Goal: Find specific page/section: Find specific page/section

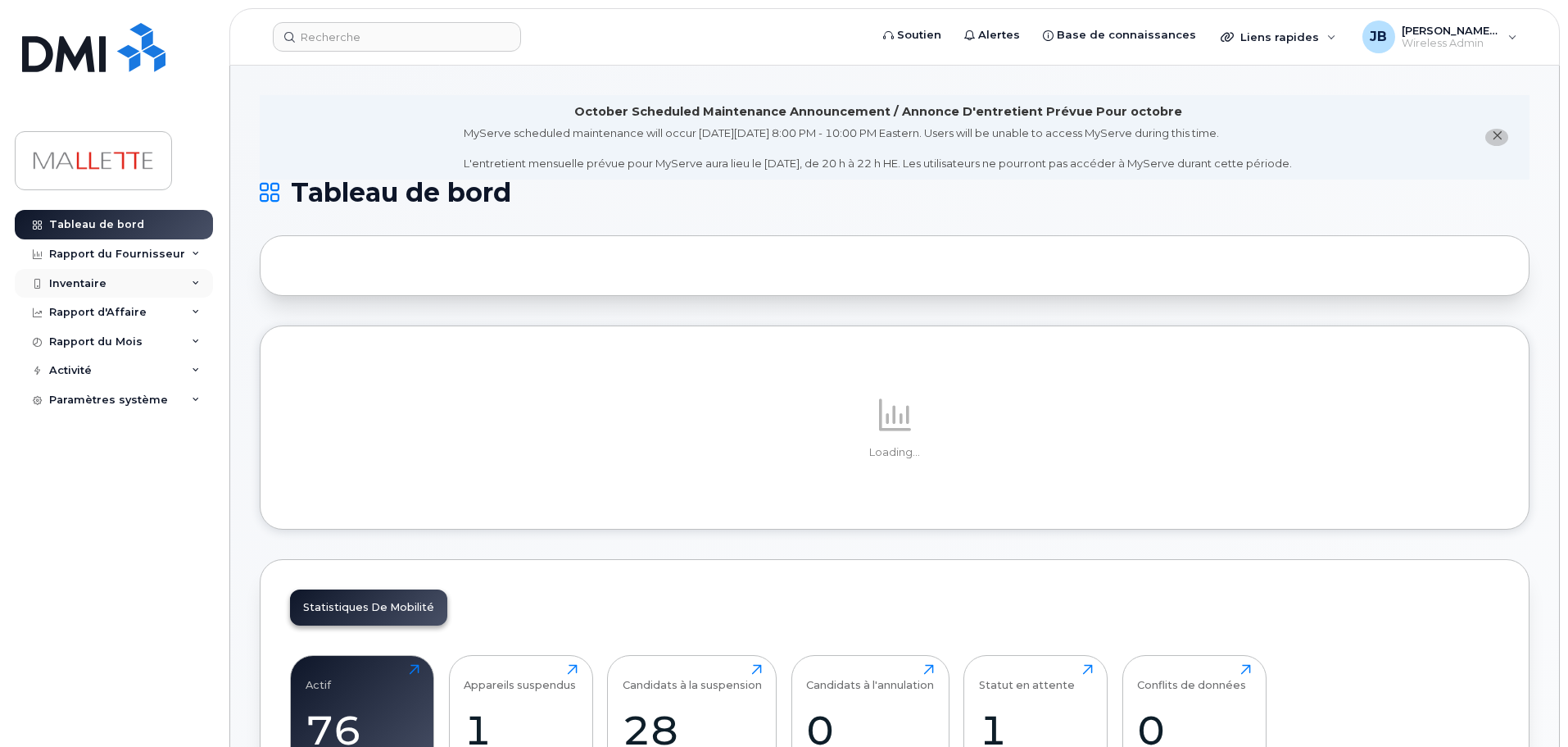
click at [70, 292] on div "Inventaire" at bounding box center [114, 283] width 198 height 30
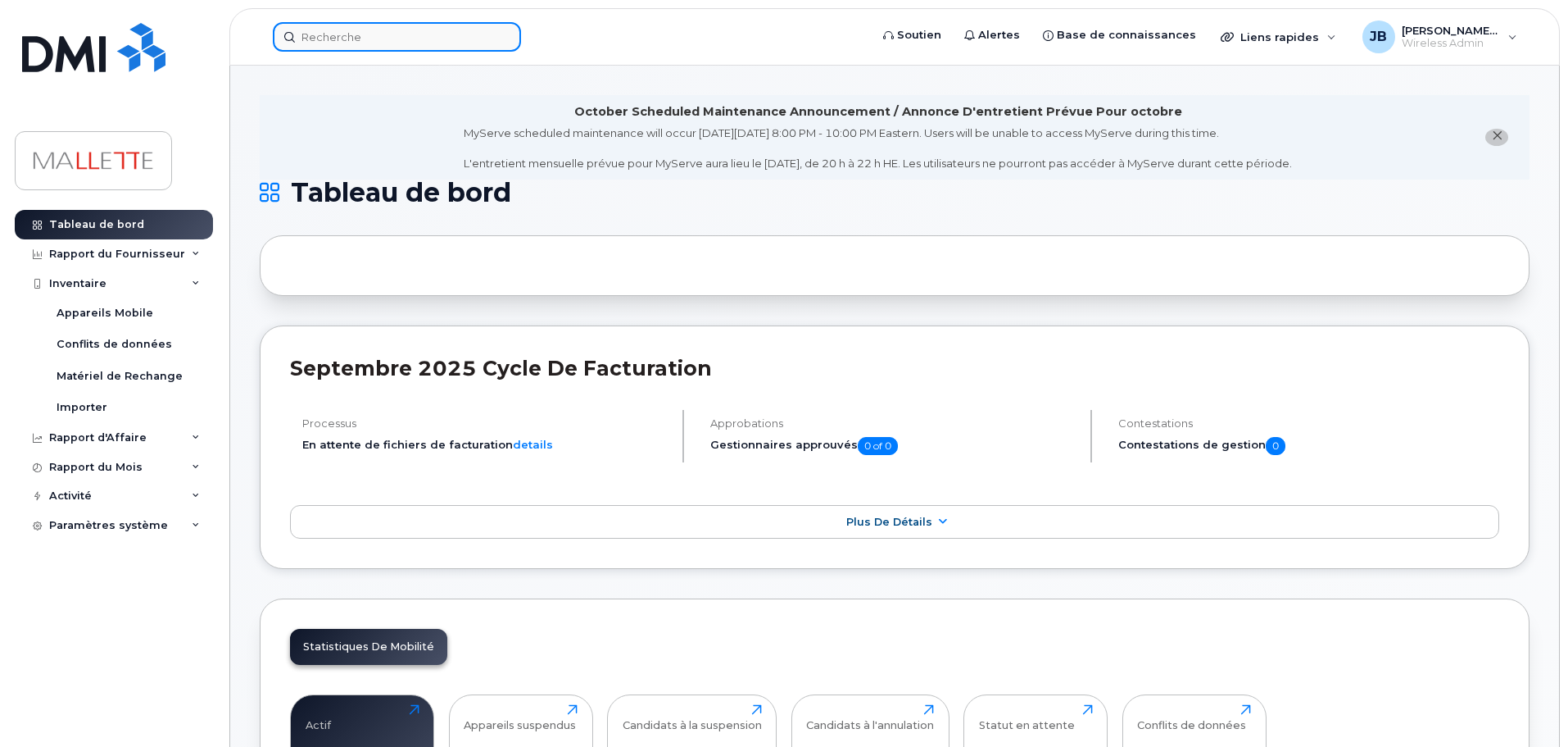
click at [362, 35] on input at bounding box center [397, 37] width 248 height 30
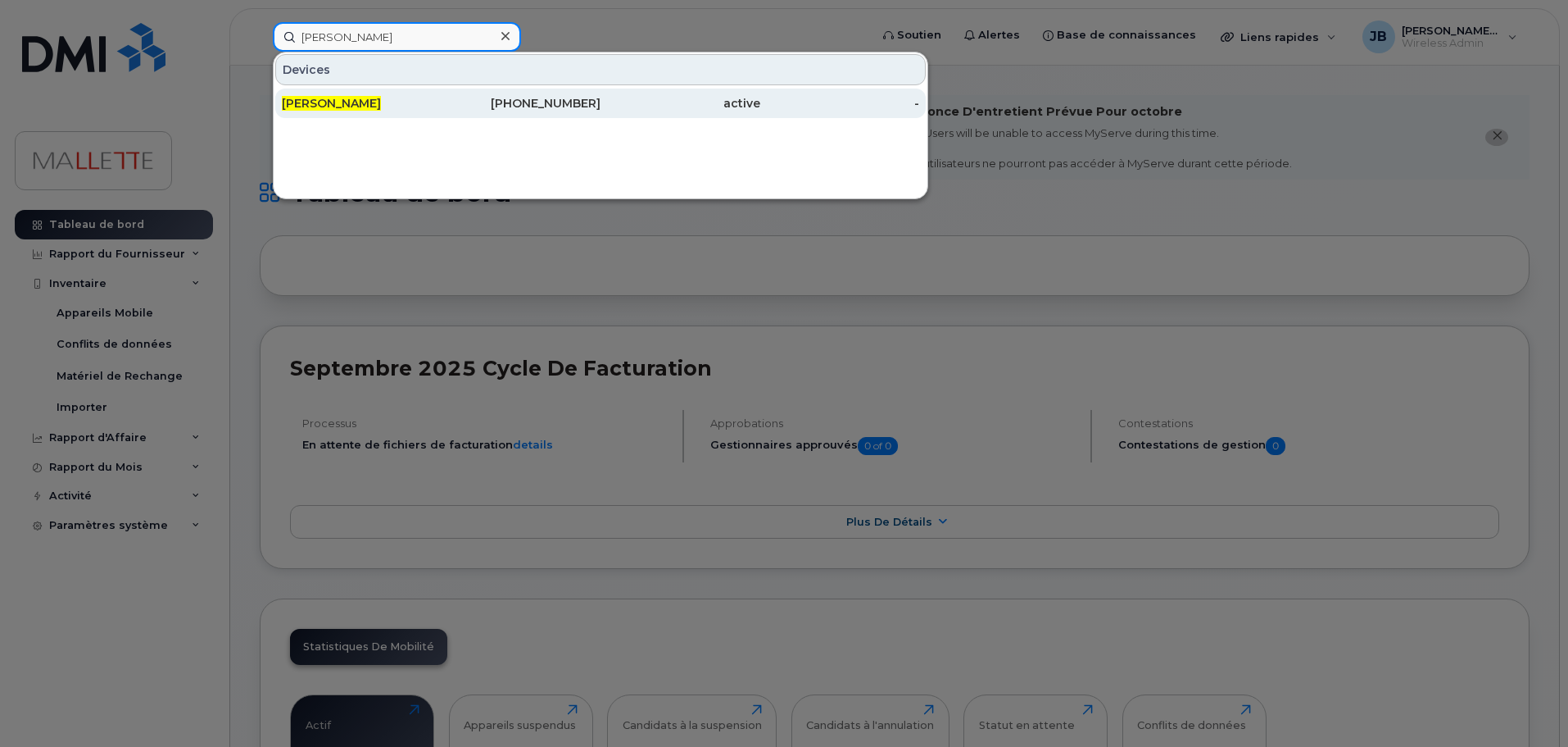
type input "robin tremblay"
click at [371, 106] on span "[PERSON_NAME]" at bounding box center [332, 103] width 99 height 14
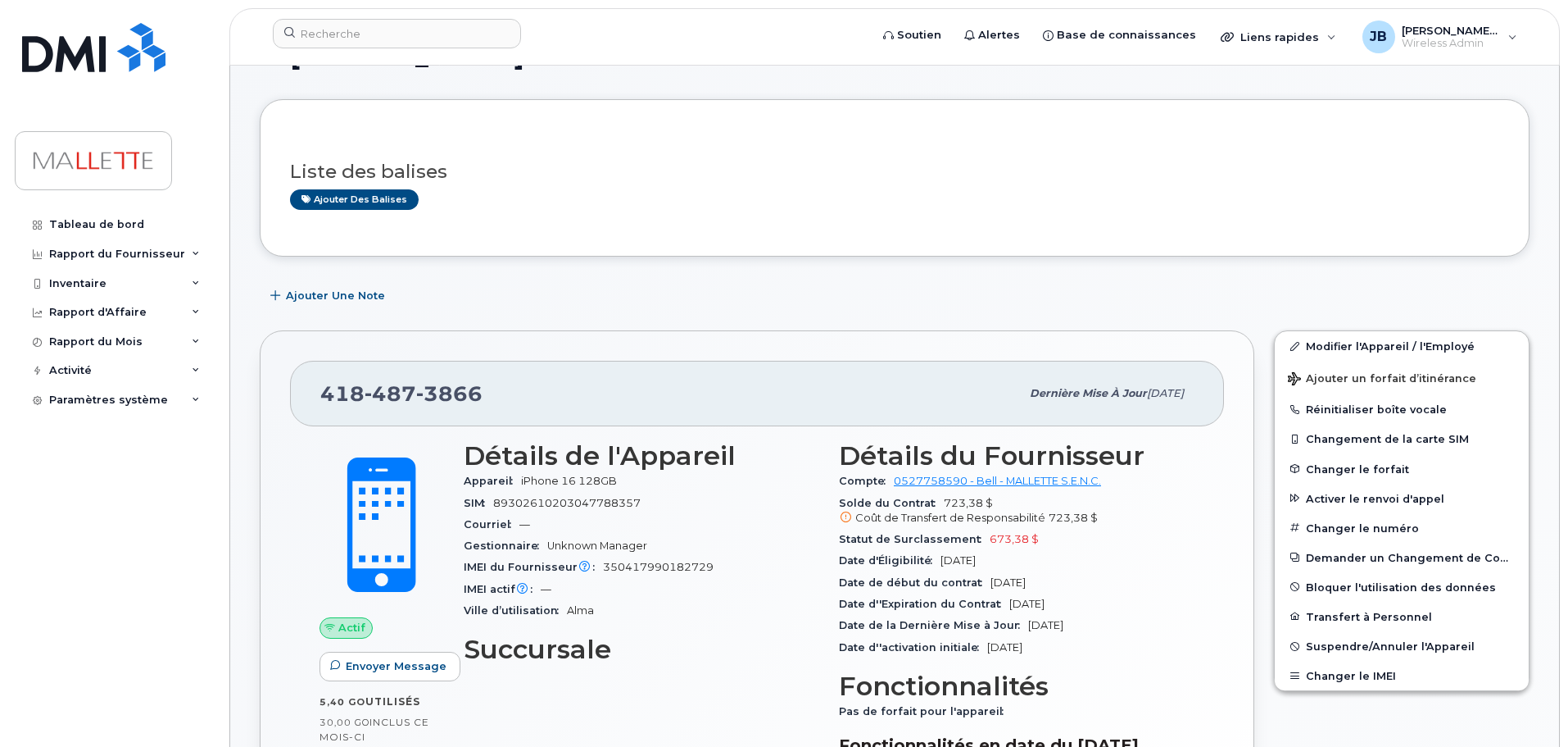
scroll to position [164, 0]
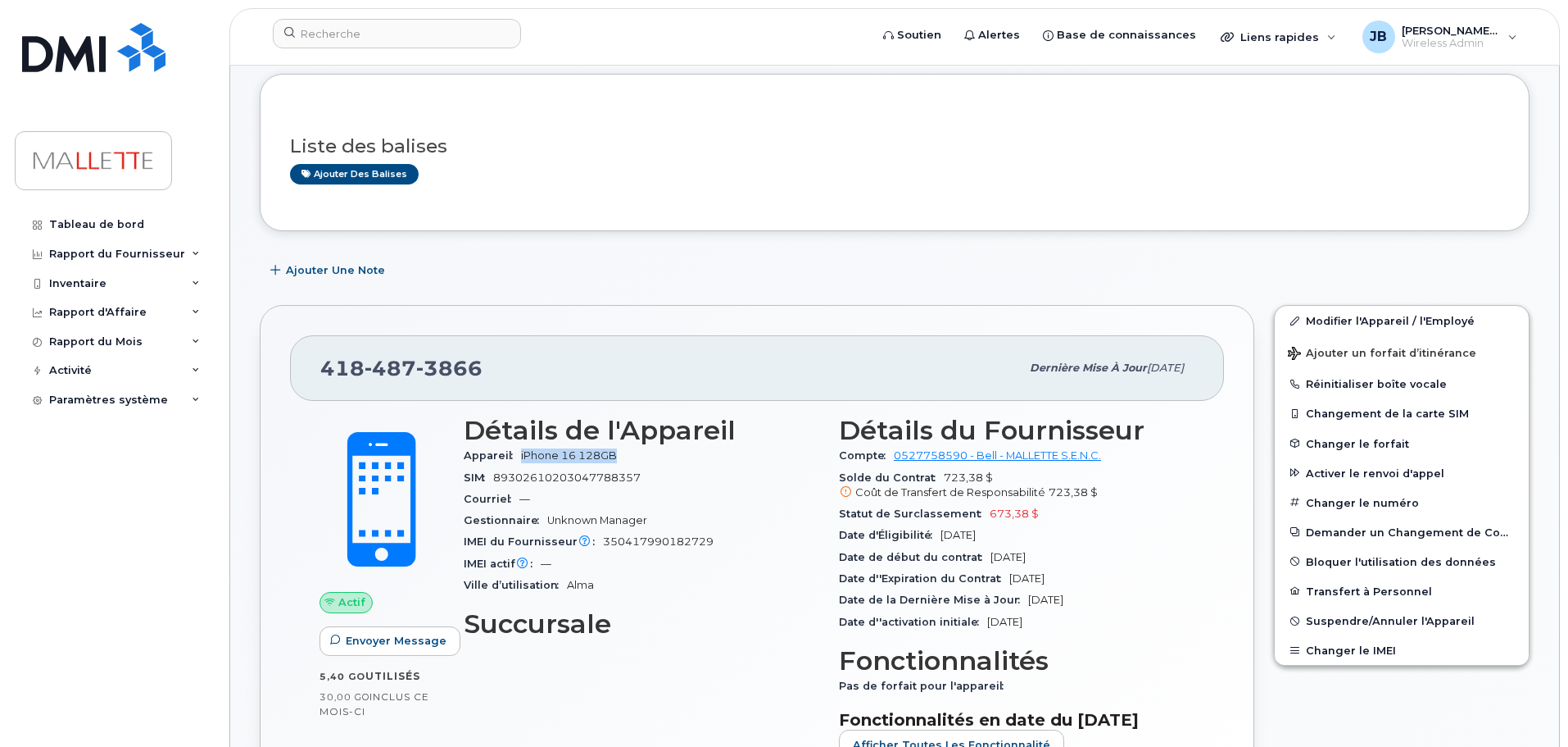
drag, startPoint x: 619, startPoint y: 456, endPoint x: 518, endPoint y: 461, distance: 101.1
click at [518, 461] on div "Appareil iPhone 16 128GB" at bounding box center [641, 456] width 355 height 22
copy span "iPhone 16 128GB"
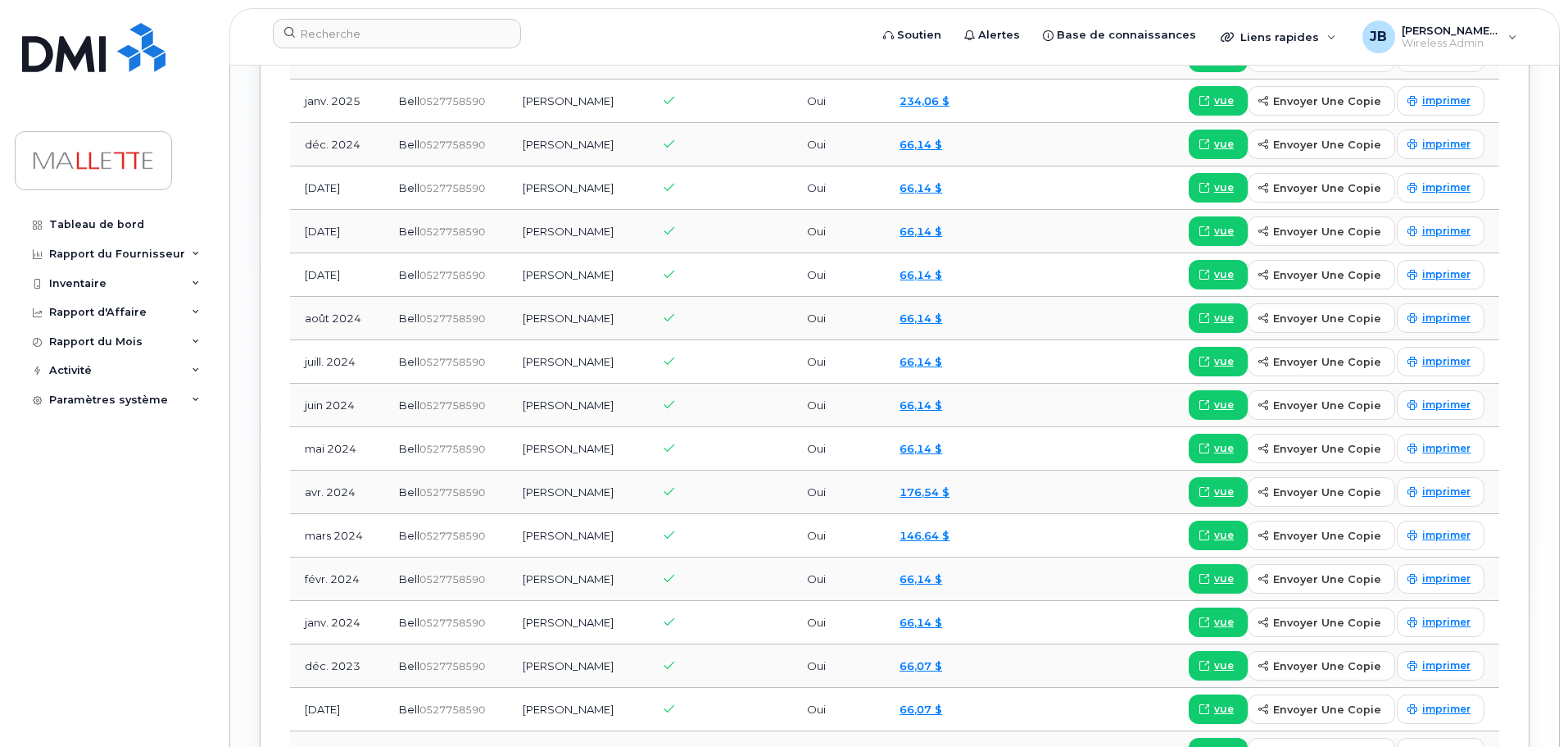
scroll to position [1590, 0]
